Goal: Information Seeking & Learning: Learn about a topic

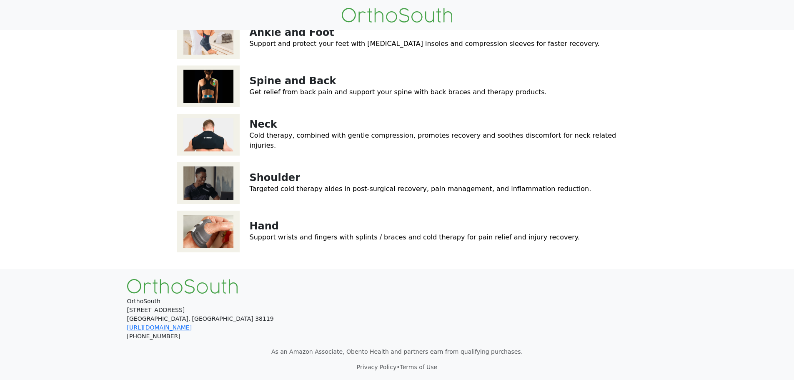
scroll to position [143, 0]
click at [269, 38] on link "Ankle and Foot" at bounding box center [292, 33] width 85 height 12
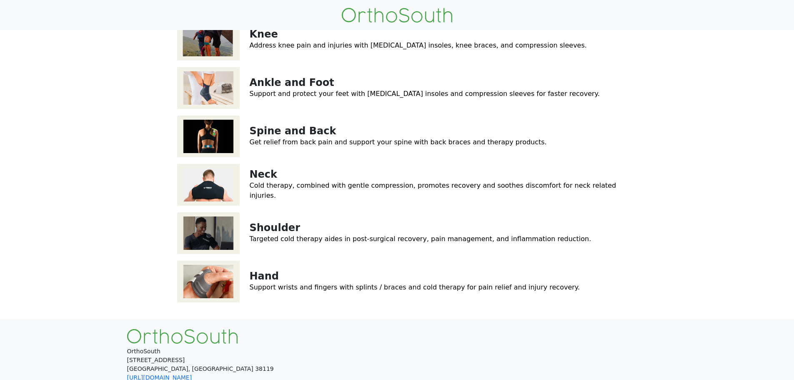
scroll to position [18, 0]
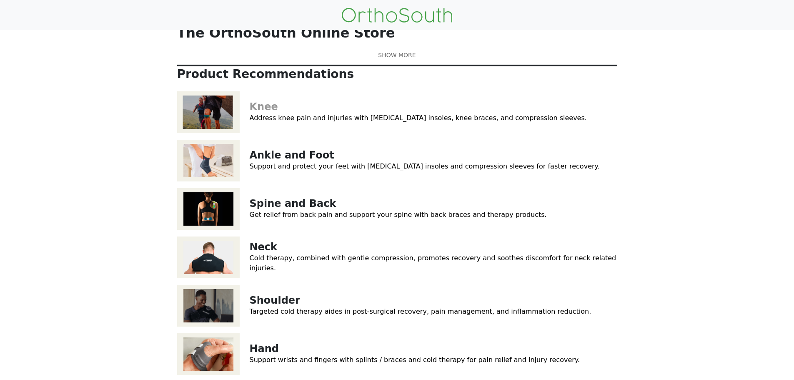
click at [258, 113] on link "Knee" at bounding box center [264, 107] width 28 height 12
click at [264, 253] on link "Neck" at bounding box center [264, 247] width 28 height 12
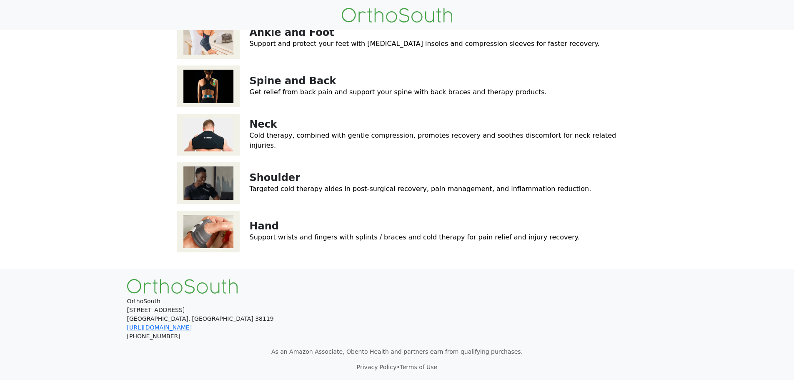
scroll to position [185, 0]
click at [255, 175] on link "Shoulder" at bounding box center [275, 178] width 50 height 12
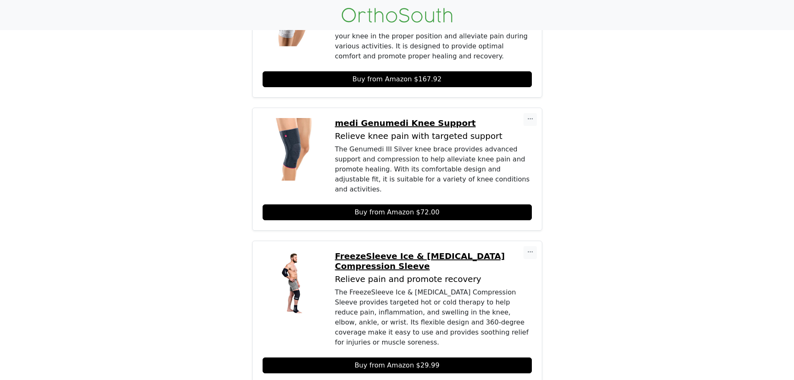
scroll to position [583, 0]
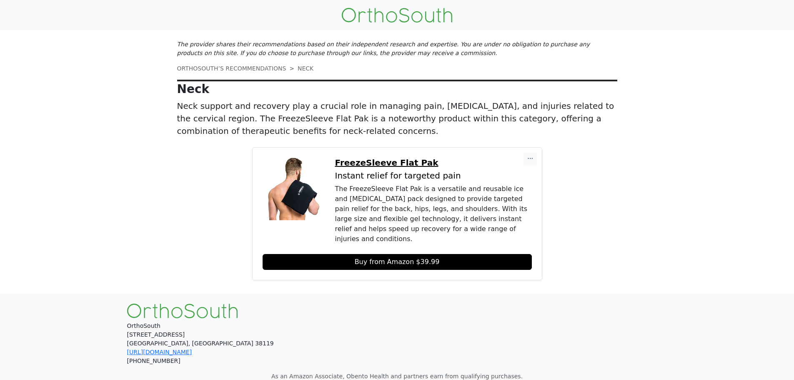
scroll to position [16, 0]
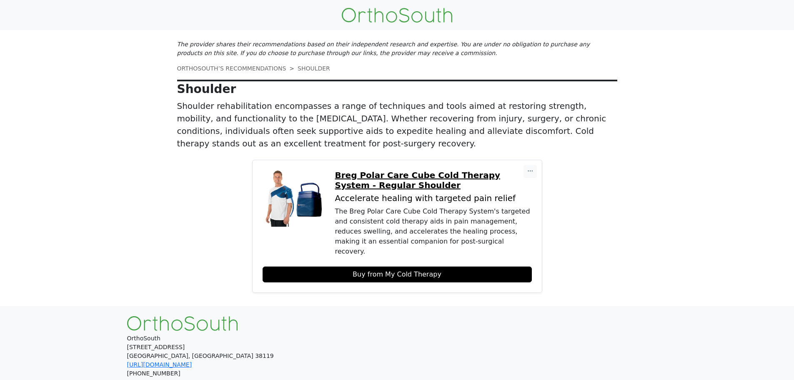
click at [444, 170] on p "Breg Polar Care Cube Cold Therapy System - Regular Shoulder" at bounding box center [433, 180] width 197 height 20
